Goal: Task Accomplishment & Management: Manage account settings

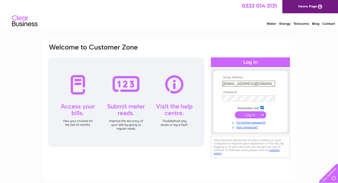
type input "info@sopranoiceedinburgh.com"
click at [252, 116] on input "submit" at bounding box center [250, 114] width 31 height 7
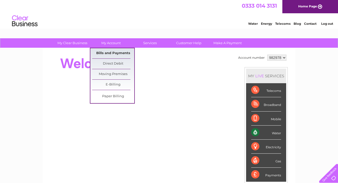
click at [113, 53] on link "Bills and Payments" at bounding box center [113, 53] width 42 height 10
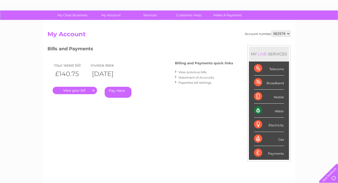
scroll to position [28, 0]
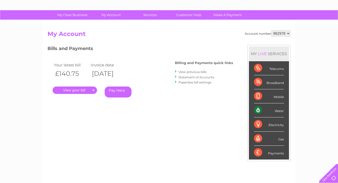
click at [82, 90] on link "." at bounding box center [75, 90] width 44 height 7
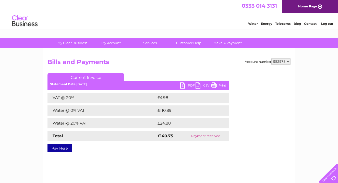
click at [186, 85] on link "PDF" at bounding box center [187, 86] width 15 height 7
click at [183, 85] on link "PDF" at bounding box center [187, 86] width 15 height 7
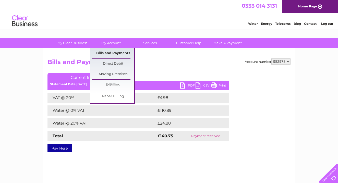
click at [113, 57] on link "Bills and Payments" at bounding box center [113, 53] width 42 height 10
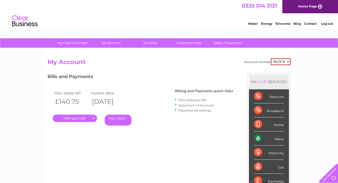
click at [195, 99] on link "View previous bills" at bounding box center [193, 100] width 28 height 4
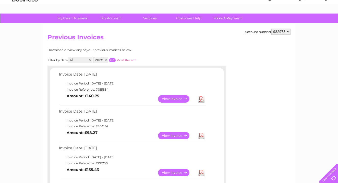
scroll to position [31, 0]
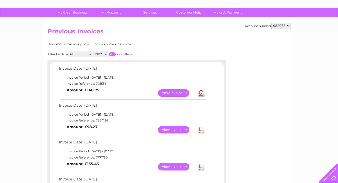
click at [173, 129] on link "View" at bounding box center [177, 129] width 38 height 7
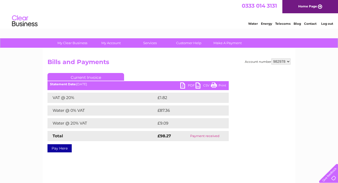
click at [183, 85] on link "PDF" at bounding box center [187, 86] width 15 height 7
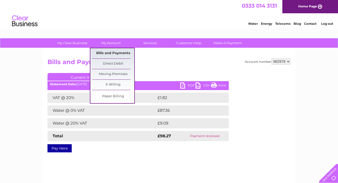
click at [107, 50] on link "Bills and Payments" at bounding box center [113, 53] width 42 height 10
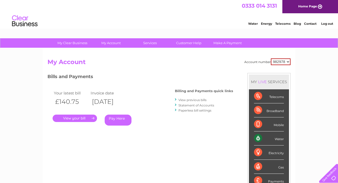
click at [188, 99] on link "View previous bills" at bounding box center [193, 100] width 28 height 4
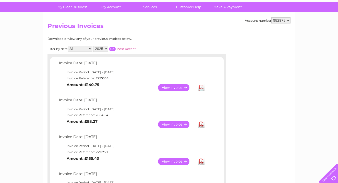
scroll to position [41, 0]
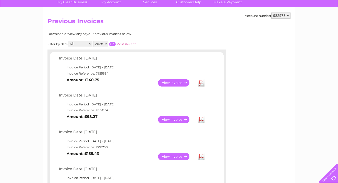
click at [172, 155] on link "View" at bounding box center [177, 156] width 38 height 7
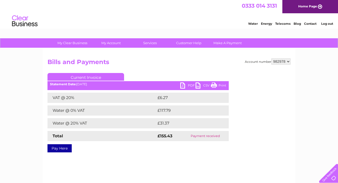
click at [187, 86] on link "PDF" at bounding box center [187, 86] width 15 height 7
click at [184, 87] on link "PDF" at bounding box center [187, 86] width 15 height 7
click at [184, 85] on link "PDF" at bounding box center [187, 86] width 15 height 7
click at [191, 84] on link "PDF" at bounding box center [187, 86] width 15 height 7
